Goal: Task Accomplishment & Management: Manage account settings

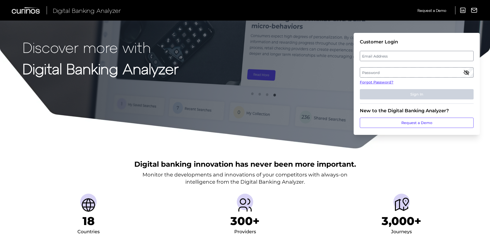
click at [383, 58] on label "Email Address" at bounding box center [416, 55] width 113 height 9
click at [383, 58] on input "email" at bounding box center [417, 56] width 114 height 10
type input "[PERSON_NAME][EMAIL_ADDRESS][PERSON_NAME][DOMAIN_NAME]"
click at [373, 73] on label "Password" at bounding box center [416, 72] width 113 height 9
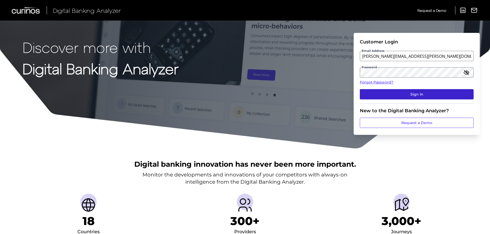
click at [398, 92] on button "Sign In" at bounding box center [417, 94] width 114 height 10
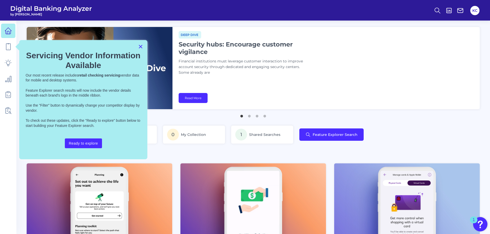
click at [139, 46] on button "×" at bounding box center [140, 46] width 5 height 8
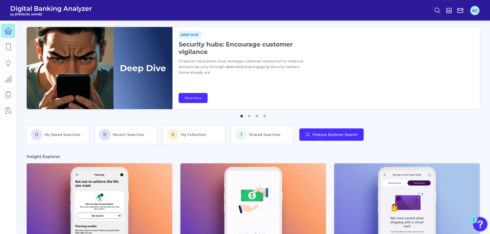
click at [475, 10] on button "KC" at bounding box center [474, 10] width 9 height 9
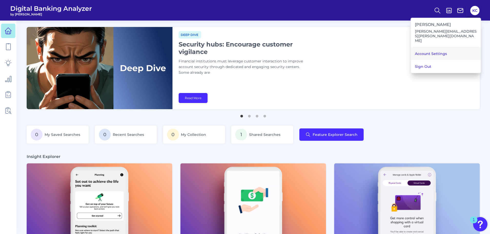
click at [436, 47] on link "Account Settings" at bounding box center [446, 53] width 70 height 13
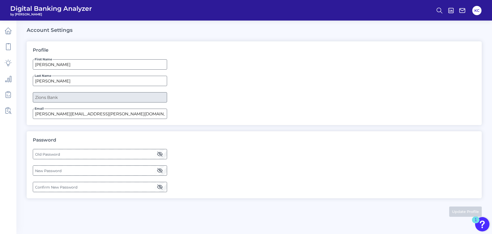
click at [63, 153] on label "Old Password" at bounding box center [100, 153] width 134 height 9
click at [54, 171] on label "New Password" at bounding box center [100, 170] width 134 height 9
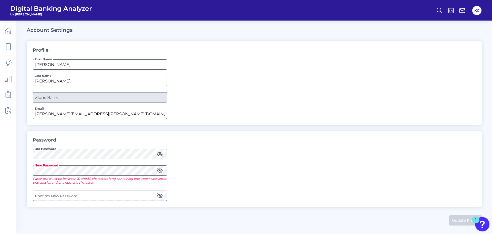
click at [161, 170] on icon "button" at bounding box center [160, 170] width 6 height 6
click at [108, 195] on label "Confirm New Password" at bounding box center [100, 195] width 134 height 9
click at [159, 197] on icon "button" at bounding box center [159, 196] width 5 height 4
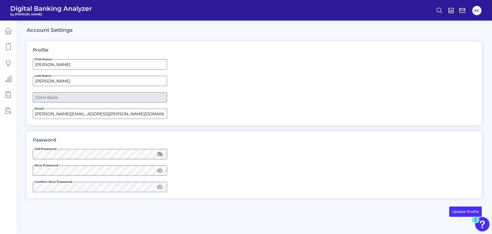
click at [25, 186] on main "Account Settings Profile First Name [PERSON_NAME] Last Name [PERSON_NAME] Compa…" at bounding box center [246, 117] width 492 height 234
click at [459, 211] on button "Update Profile" at bounding box center [465, 211] width 33 height 10
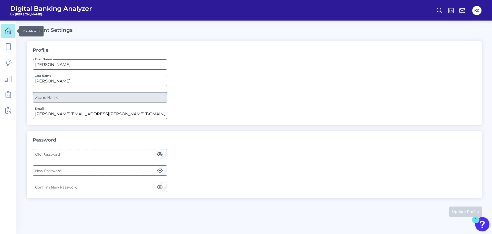
click at [13, 30] on link at bounding box center [8, 31] width 14 height 14
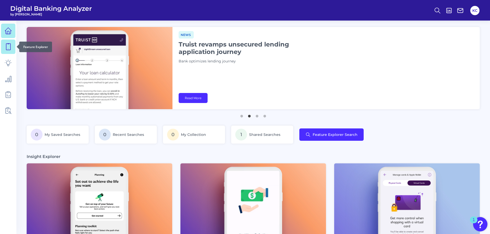
click at [9, 48] on icon at bounding box center [8, 46] width 7 height 7
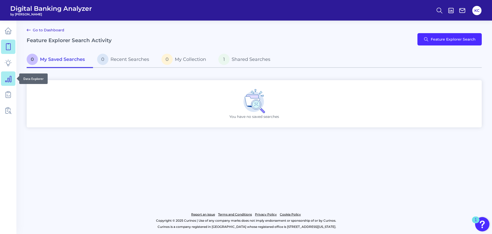
click at [6, 81] on icon at bounding box center [8, 79] width 6 height 6
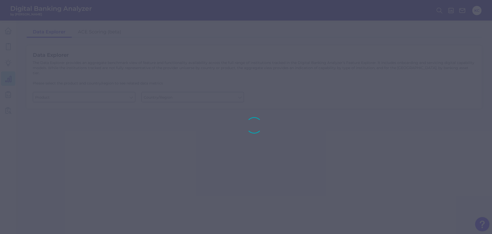
type input "Business Bank Account"
type input "[GEOGRAPHIC_DATA]"
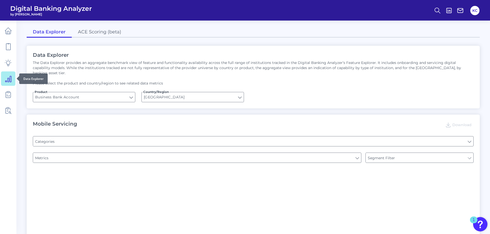
type input "Pre-login Features"
type input "Type of Institution"
type input "Channel"
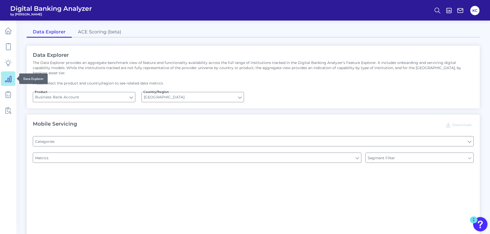
type input "Login"
type input "Upon opening the app are users immediately prompted to use Touch/Face ID to log…"
type input "Can you apply for the PRODUCT as a new to brand customer on ANY digital channel?"
type input "Does it offer third-party single sign on?"
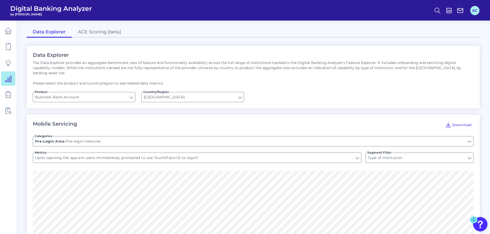
click at [478, 10] on button "KC" at bounding box center [474, 10] width 9 height 9
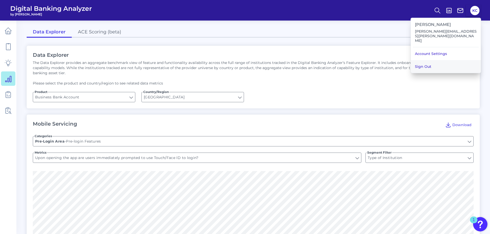
click at [430, 60] on button "Sign Out" at bounding box center [446, 66] width 70 height 13
